Goal: Find specific page/section: Find specific page/section

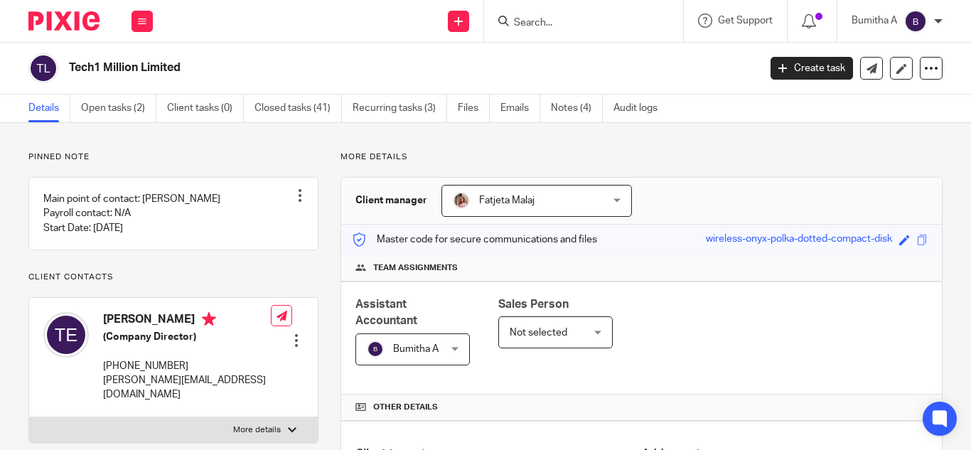
click at [535, 22] on input "Search" at bounding box center [577, 23] width 128 height 13
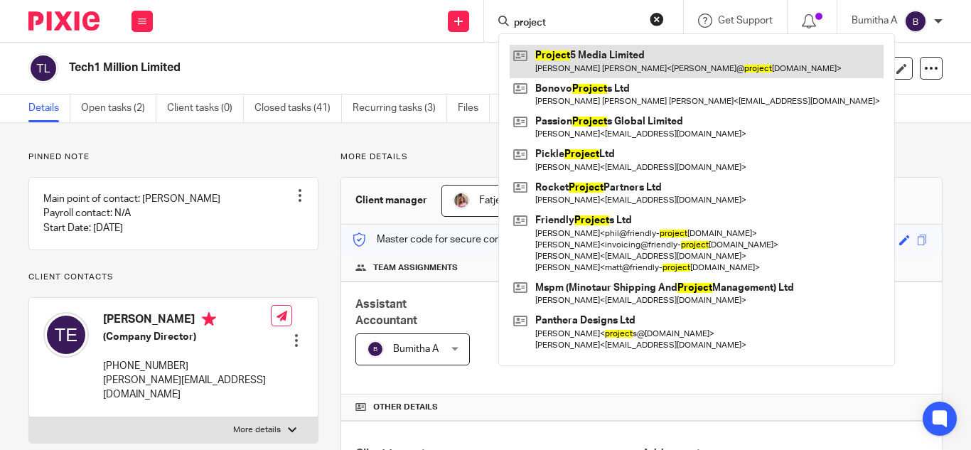
type input "project"
click at [640, 62] on link at bounding box center [697, 61] width 374 height 33
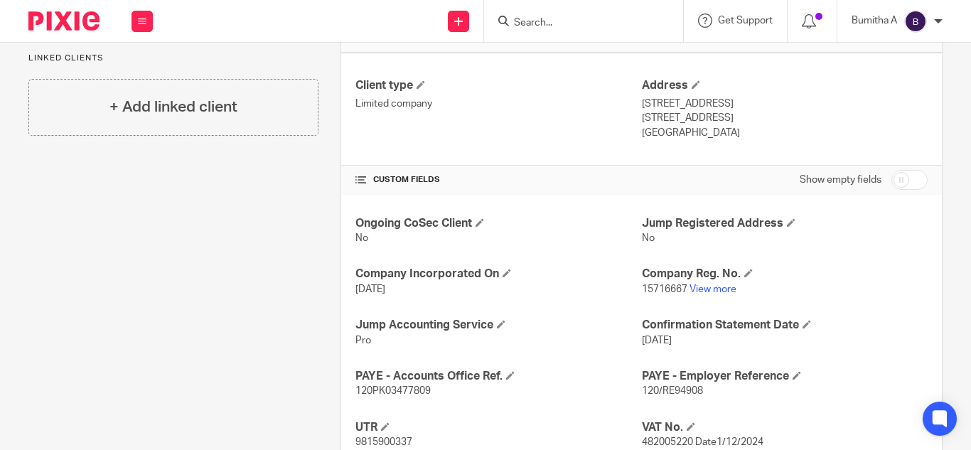
scroll to position [369, 0]
click at [690, 286] on link "View more" at bounding box center [713, 289] width 47 height 10
